Goal: Check status: Check status

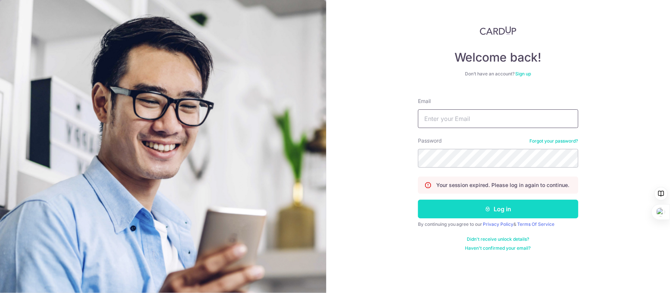
type input "[EMAIL_ADDRESS][DOMAIN_NAME]"
click at [516, 208] on button "Log in" at bounding box center [498, 208] width 160 height 19
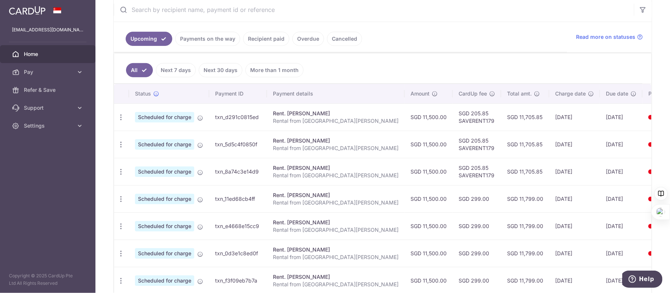
scroll to position [149, 0]
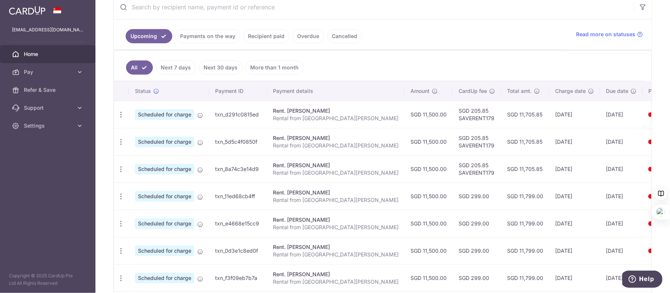
click at [275, 35] on link "Recipient paid" at bounding box center [266, 36] width 46 height 14
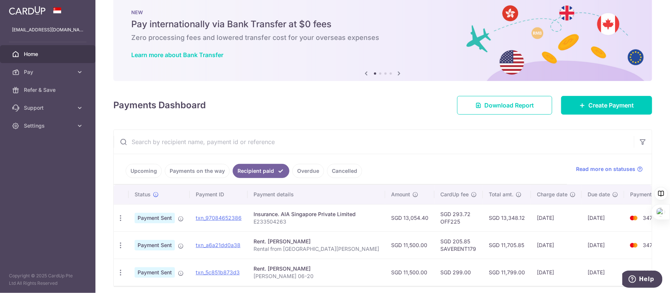
scroll to position [47, 0]
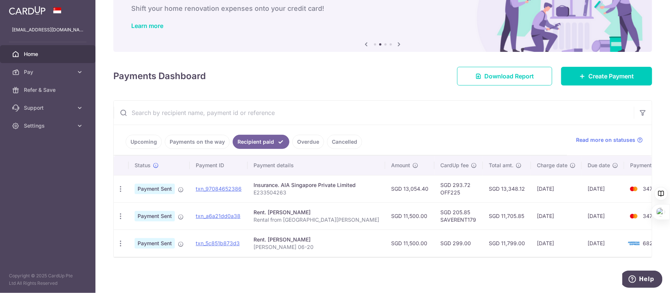
click at [199, 139] on link "Payments on the way" at bounding box center [197, 142] width 65 height 14
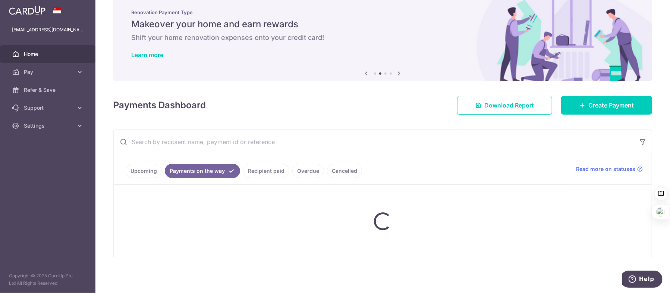
scroll to position [0, 0]
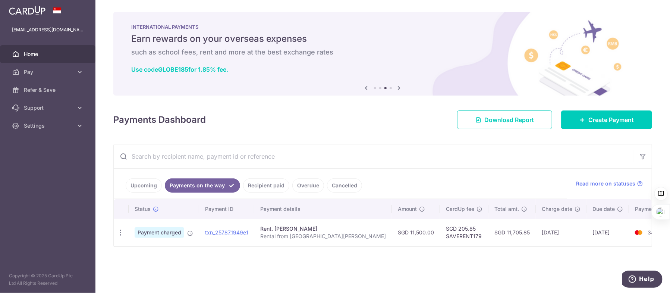
click at [147, 183] on link "Upcoming" at bounding box center [144, 185] width 36 height 14
